Goal: Find specific page/section: Find specific page/section

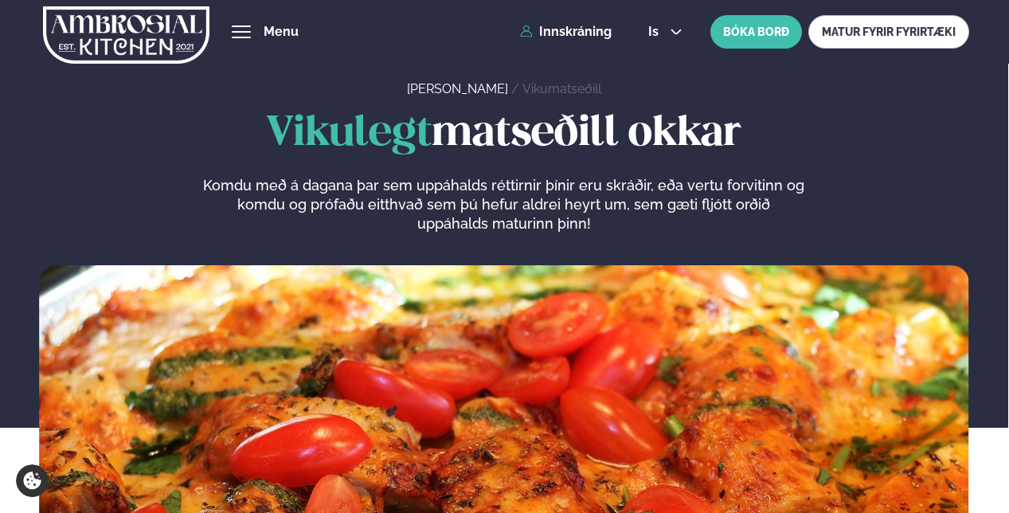
scroll to position [797, 0]
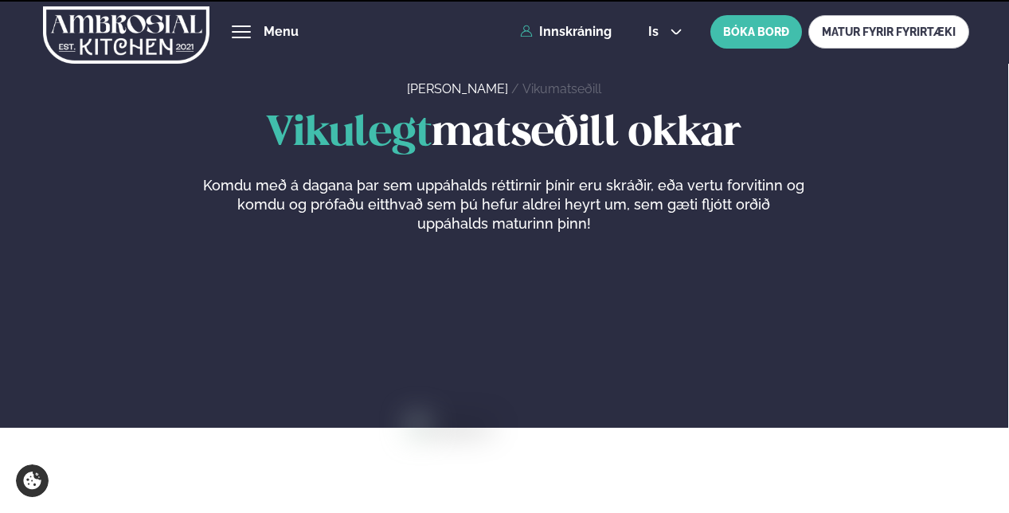
scroll to position [795, 2]
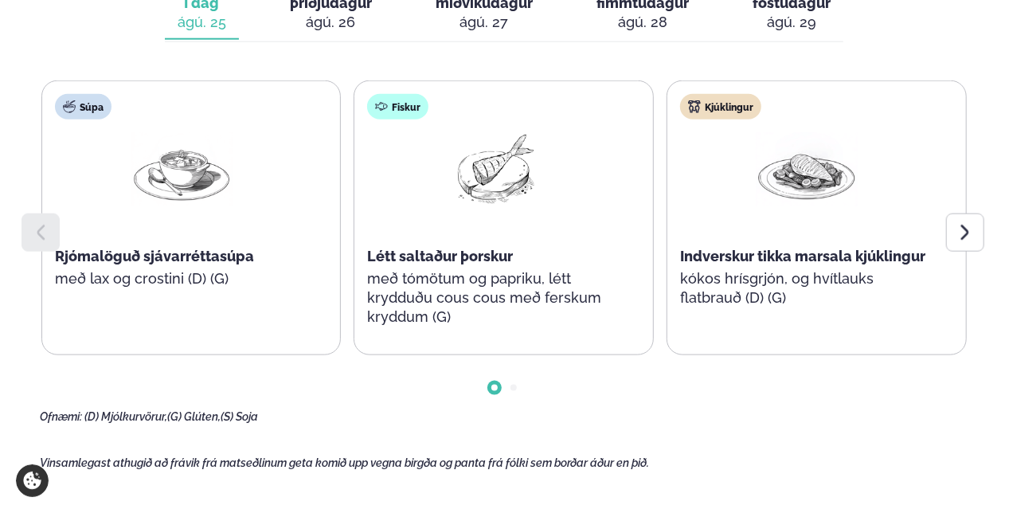
click at [966, 225] on icon at bounding box center [965, 232] width 19 height 19
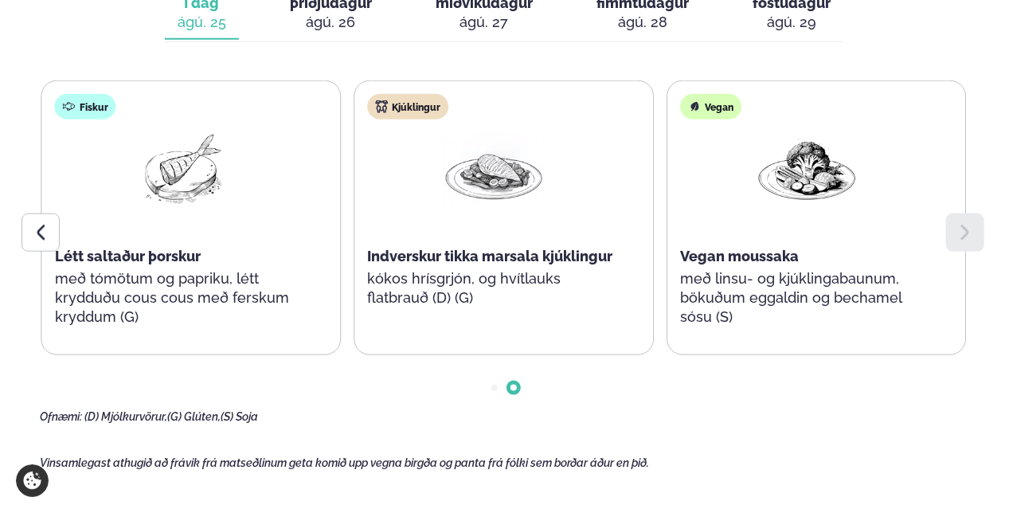
click at [335, 19] on div "ágú. 26" at bounding box center [331, 22] width 82 height 19
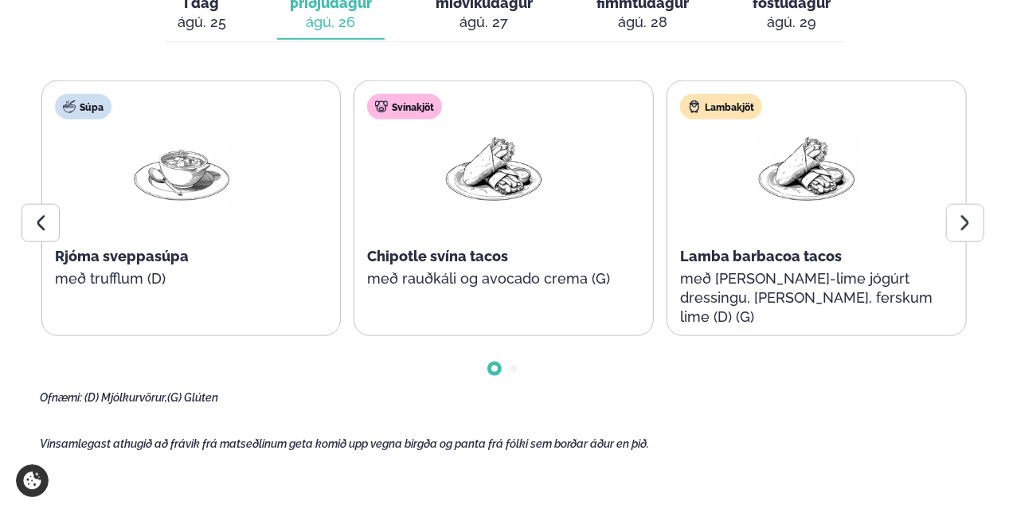
click at [970, 219] on icon at bounding box center [965, 223] width 19 height 19
